Goal: Task Accomplishment & Management: Manage account settings

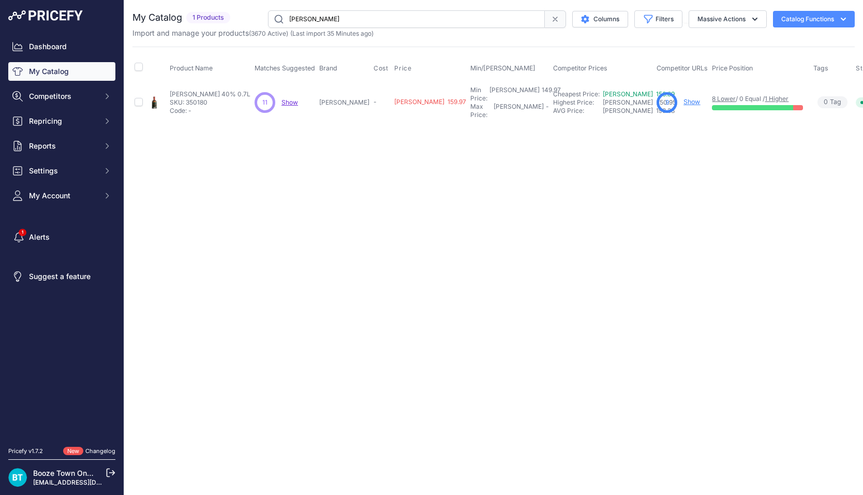
click at [297, 98] on span "Show" at bounding box center [289, 102] width 17 height 8
click at [64, 241] on link "Alerts" at bounding box center [61, 237] width 107 height 19
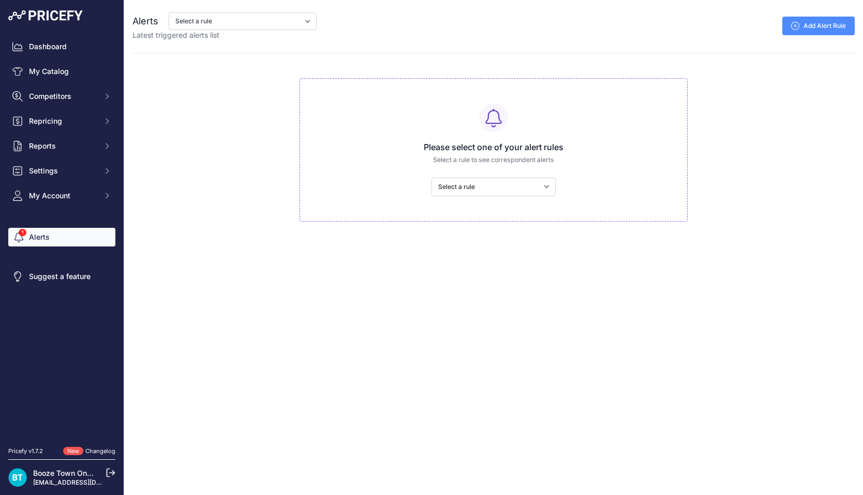
click at [108, 449] on link "Changelog" at bounding box center [100, 450] width 30 height 7
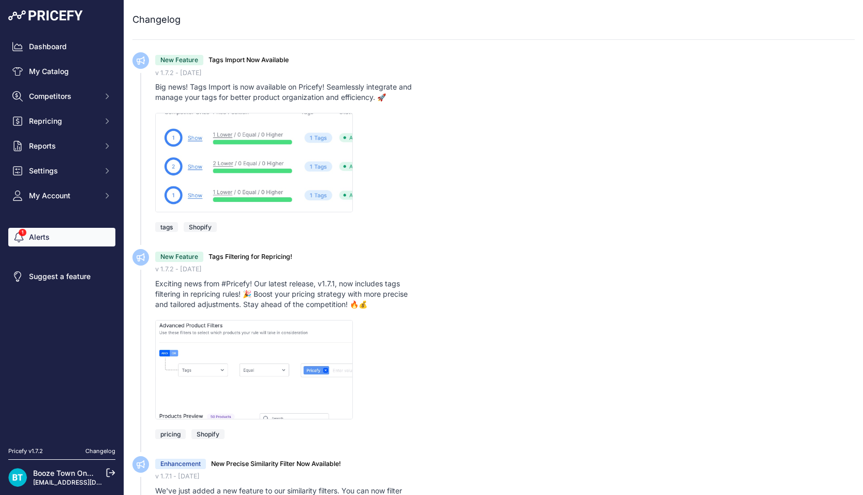
click at [75, 233] on link "Alerts" at bounding box center [61, 237] width 107 height 19
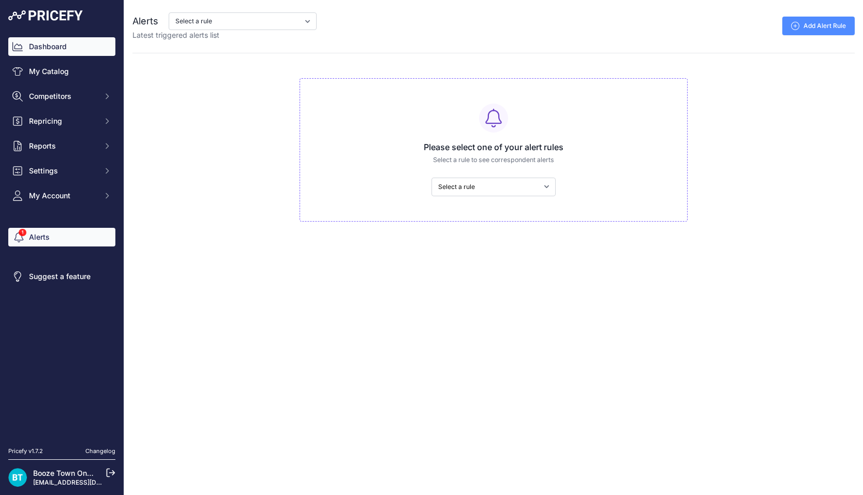
click at [61, 44] on link "Dashboard" at bounding box center [61, 46] width 107 height 19
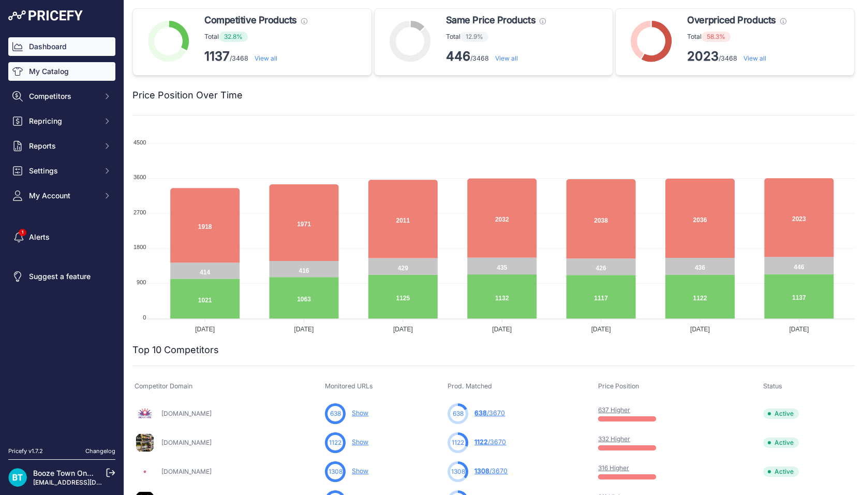
click at [81, 69] on link "My Catalog" at bounding box center [61, 71] width 107 height 19
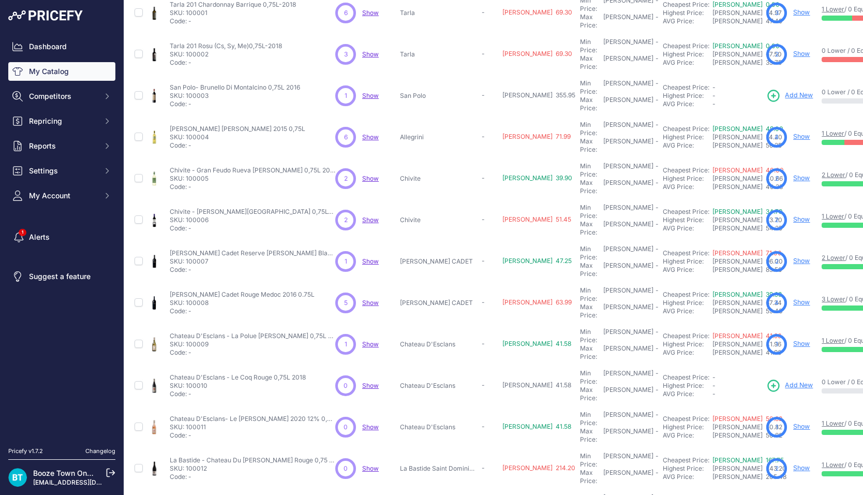
scroll to position [126, 0]
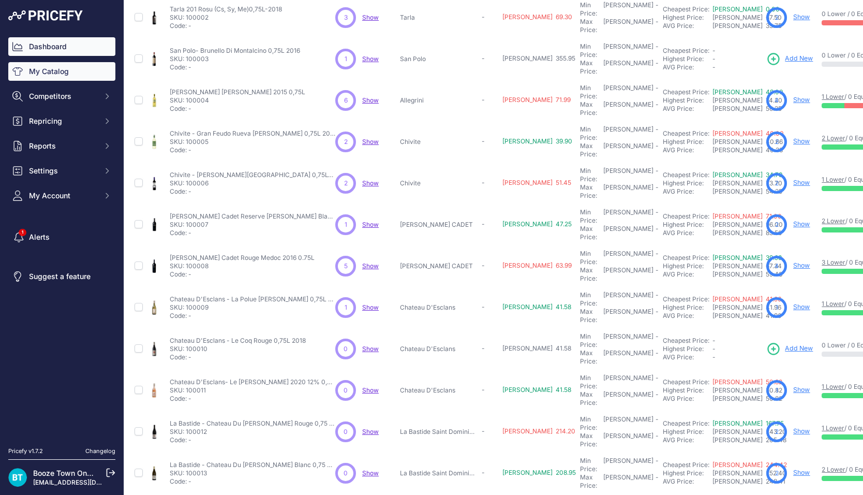
click at [60, 48] on link "Dashboard" at bounding box center [61, 46] width 107 height 19
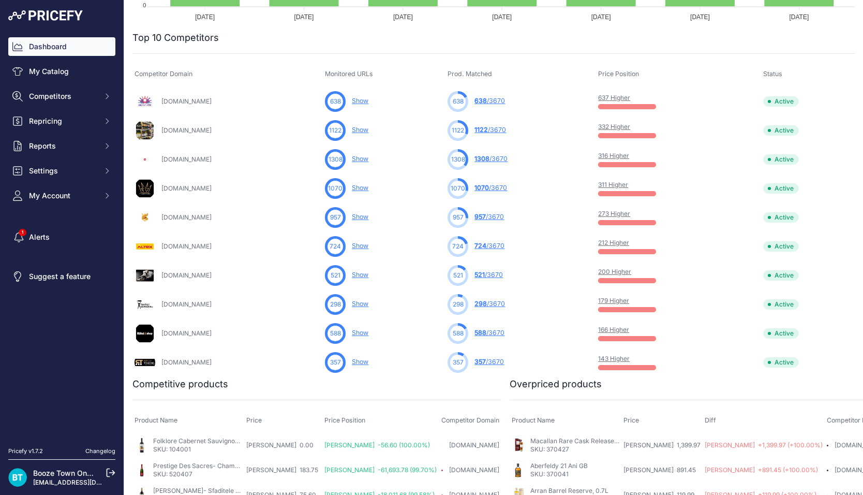
scroll to position [309, 0]
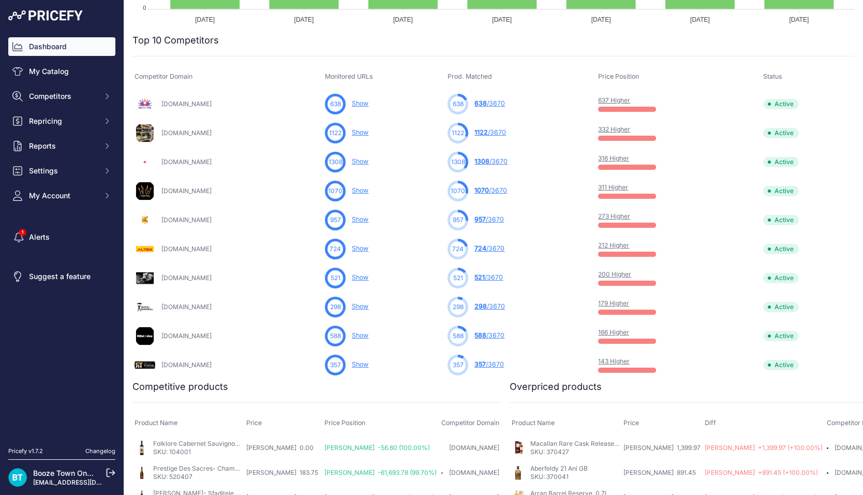
click at [615, 97] on link "637 Higher" at bounding box center [614, 100] width 32 height 8
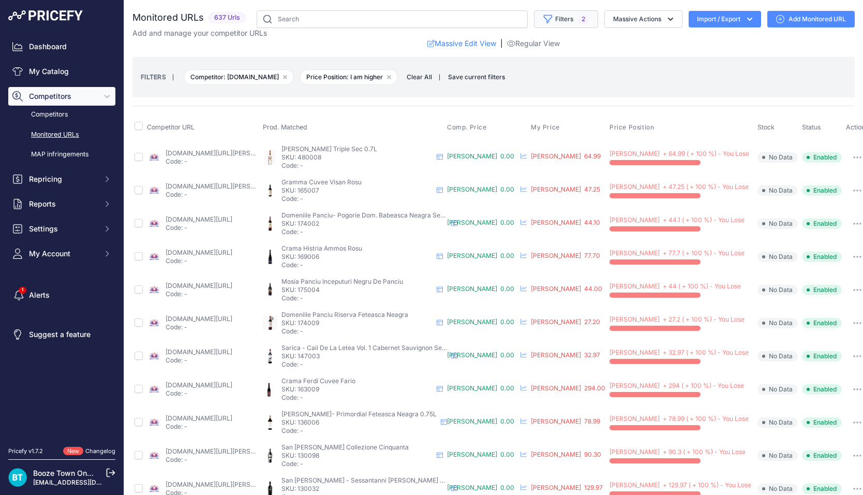
click at [553, 19] on button "Filters 2" at bounding box center [566, 19] width 64 height 18
click at [494, 20] on input "text" at bounding box center [392, 19] width 271 height 18
click at [553, 26] on button "Filters 2" at bounding box center [566, 19] width 64 height 18
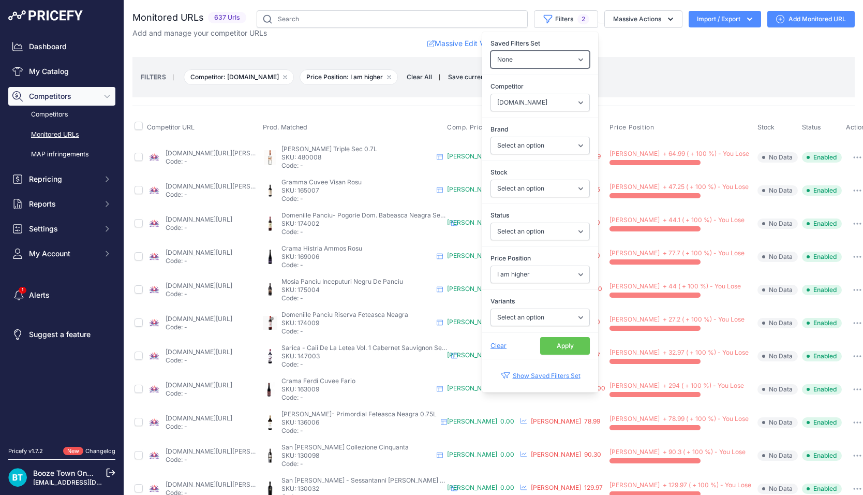
click at [541, 59] on select "None Competitors Cheaper Than Me Competitors Products Out Of Stock Competitors …" at bounding box center [540, 60] width 99 height 18
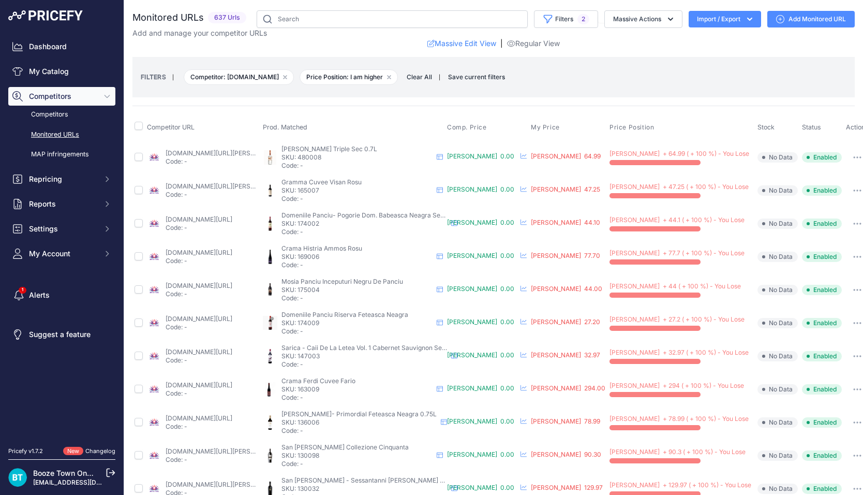
click at [615, 37] on div "Add and manage your competitor URLs" at bounding box center [493, 33] width 722 height 10
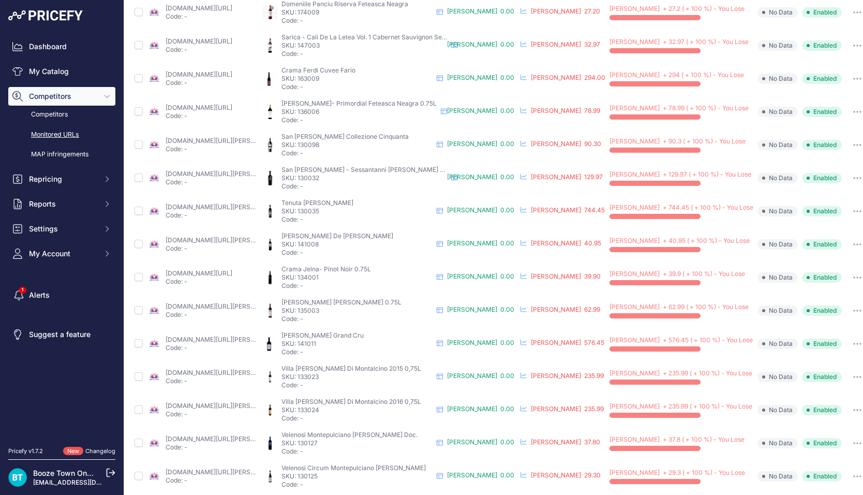
scroll to position [351, 0]
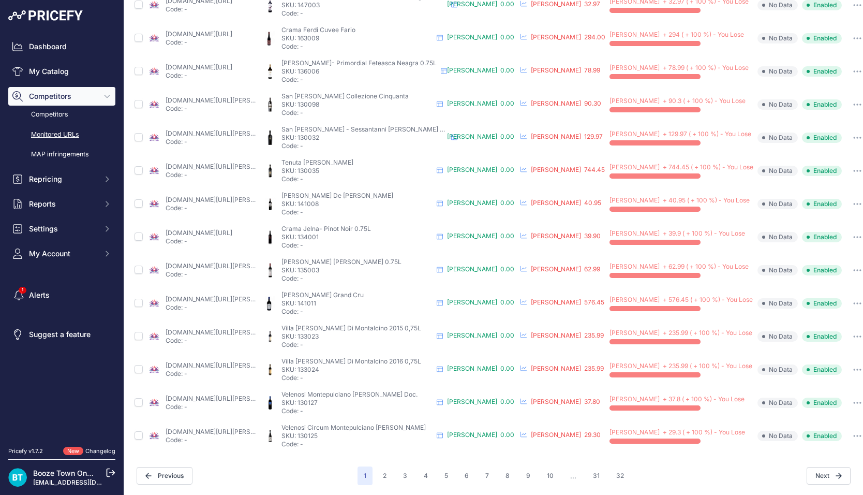
click at [722, 93] on td "RON + 90.3 ( + 100 %) - You Lose" at bounding box center [681, 104] width 148 height 33
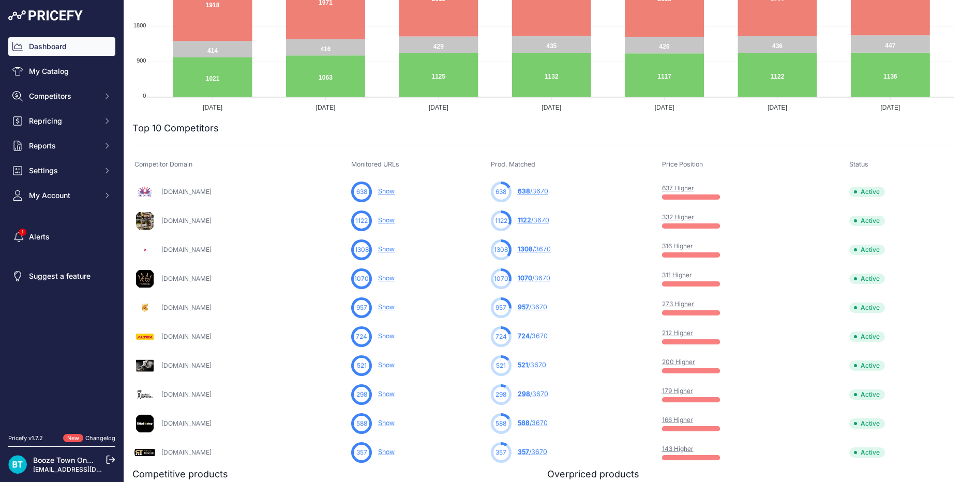
scroll to position [271, 0]
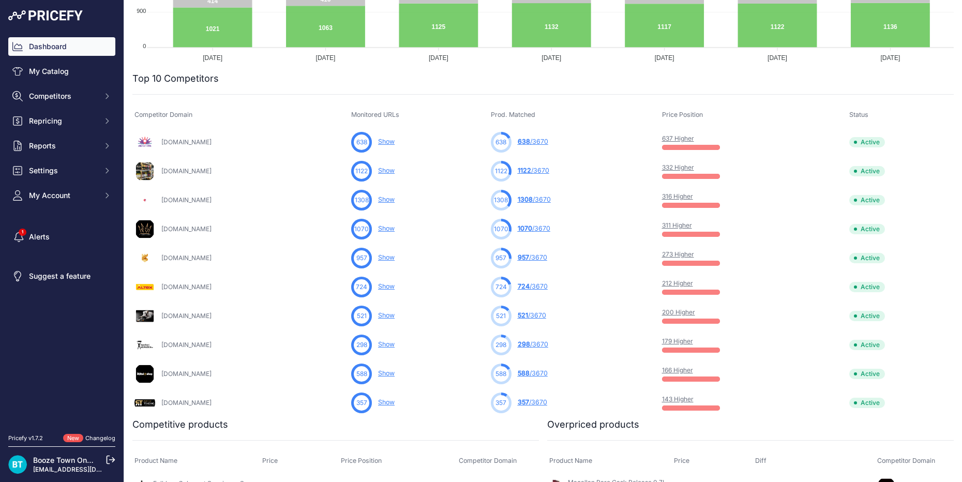
click at [685, 224] on link "311 Higher" at bounding box center [677, 225] width 30 height 8
click at [56, 71] on link "My Catalog" at bounding box center [61, 71] width 107 height 19
click at [54, 76] on link "My Catalog" at bounding box center [61, 71] width 107 height 19
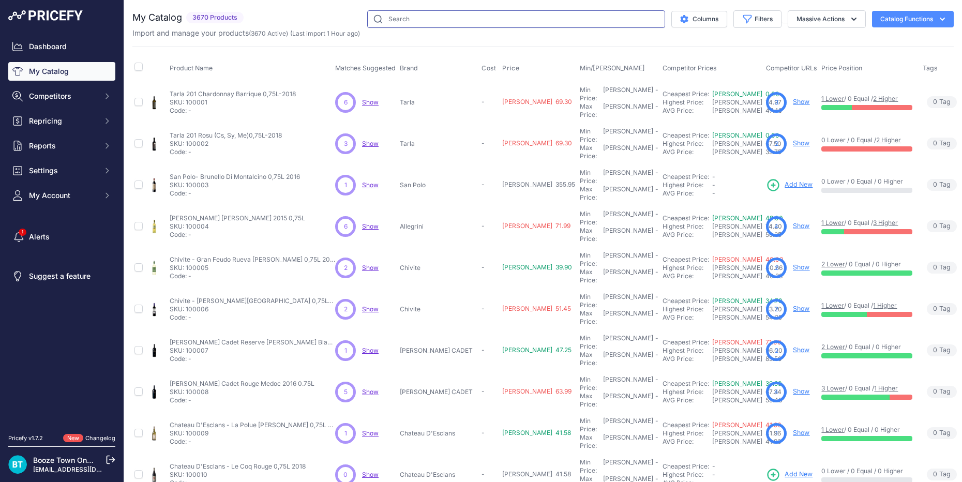
click at [507, 11] on input "text" at bounding box center [516, 19] width 298 height 18
type input "jack daniels"
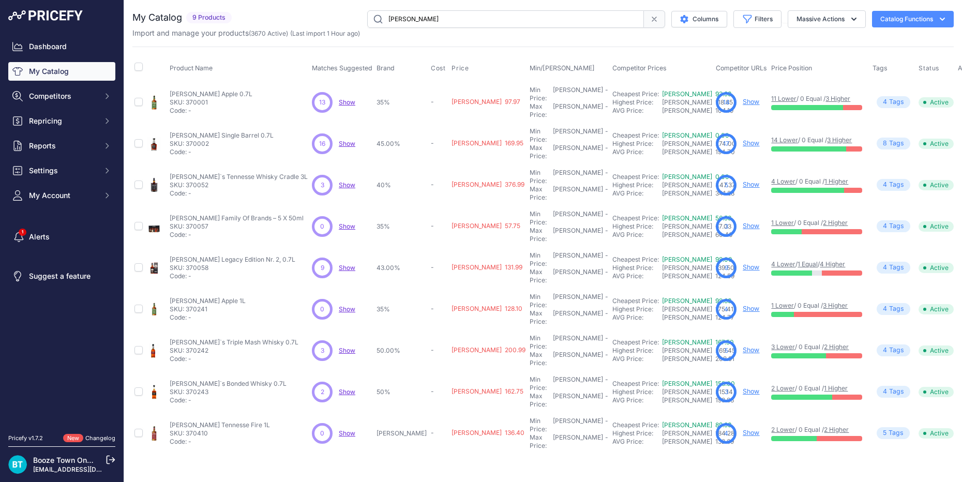
click at [743, 98] on link "Show" at bounding box center [751, 102] width 17 height 8
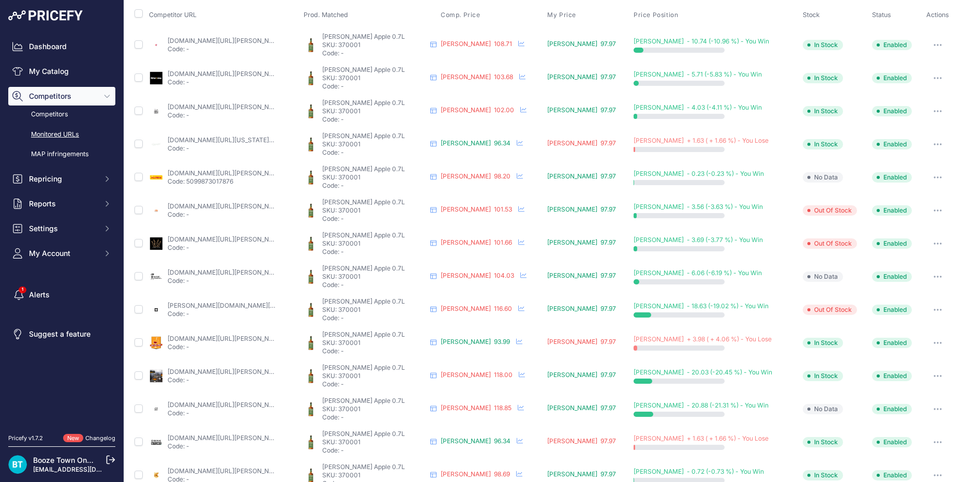
scroll to position [73, 0]
